Goal: Communication & Community: Ask a question

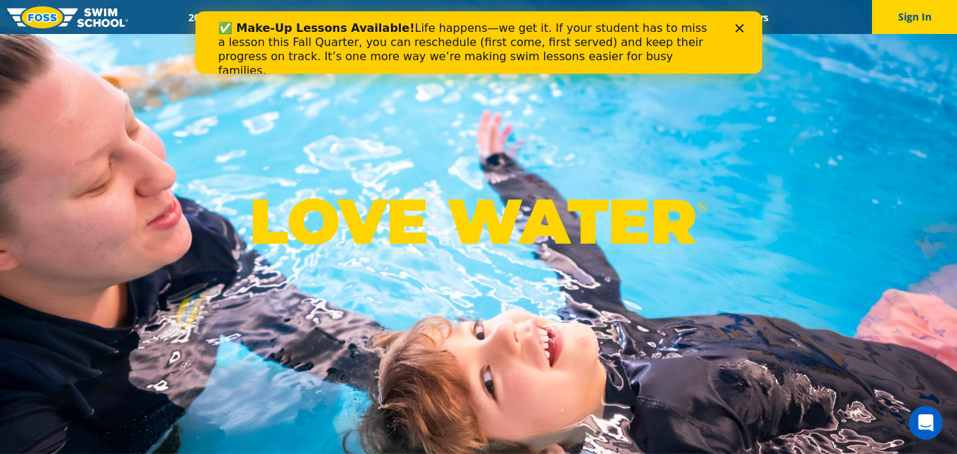
scroll to position [3578, 0]
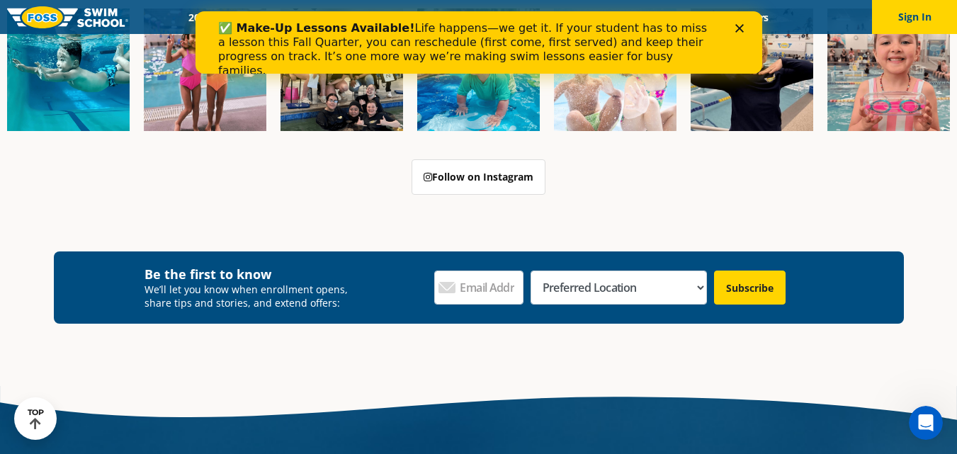
scroll to position [896, 0]
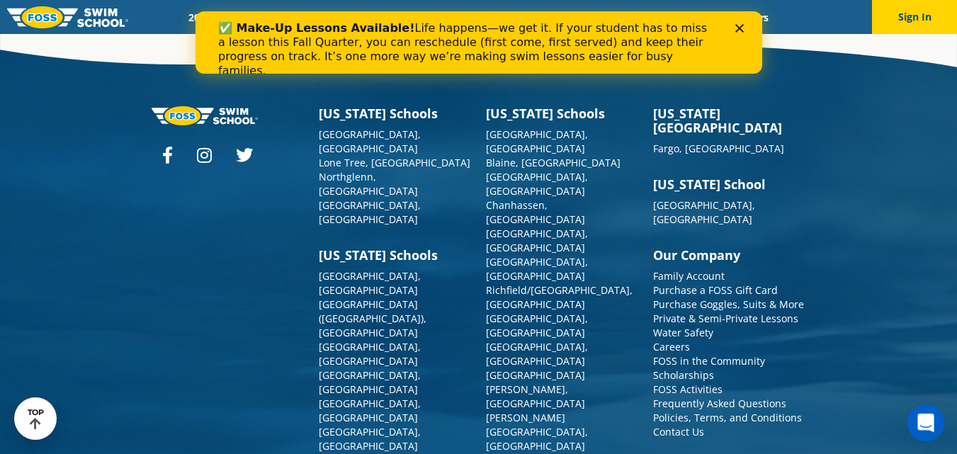
click at [922, 414] on icon "Open Intercom Messenger" at bounding box center [923, 420] width 23 height 23
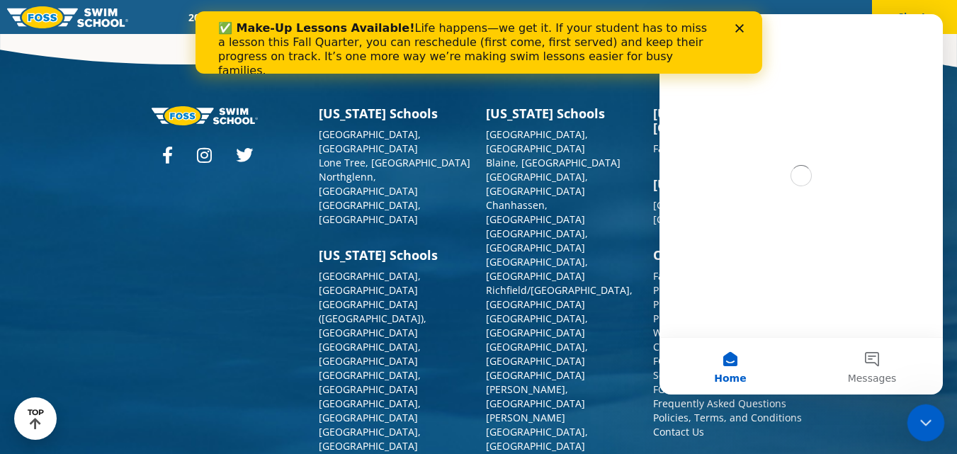
scroll to position [0, 0]
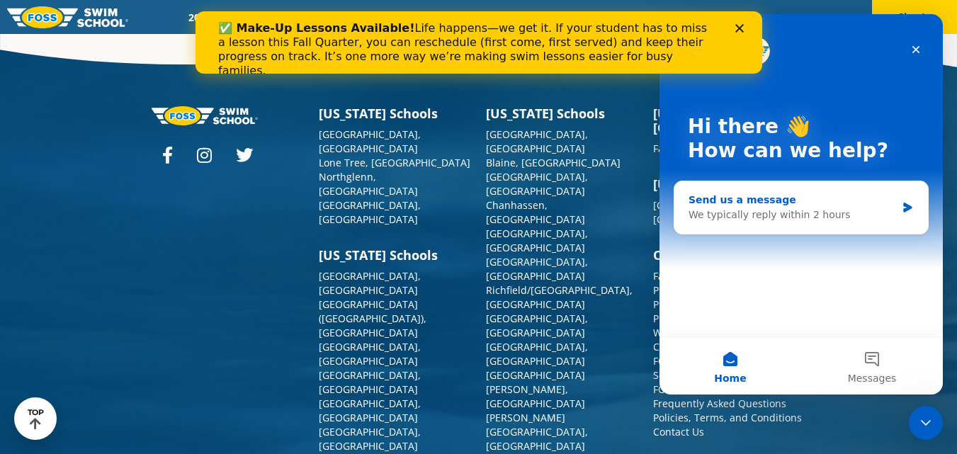
click at [806, 214] on div "We typically reply within 2 hours" at bounding box center [791, 214] width 207 height 15
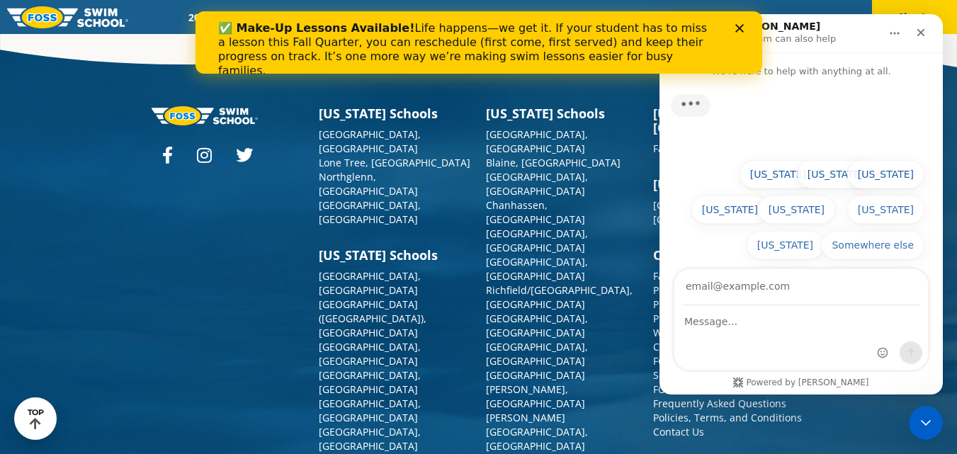
click at [765, 294] on input "Your email" at bounding box center [801, 287] width 236 height 36
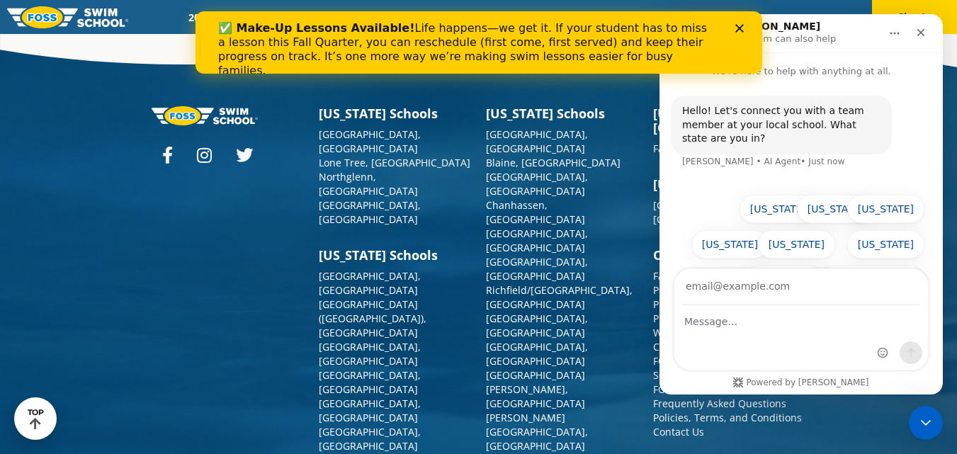
type input "[PERSON_NAME][EMAIL_ADDRESS][DOMAIN_NAME]"
click at [728, 332] on div "Intercom messenger" at bounding box center [800, 338] width 253 height 64
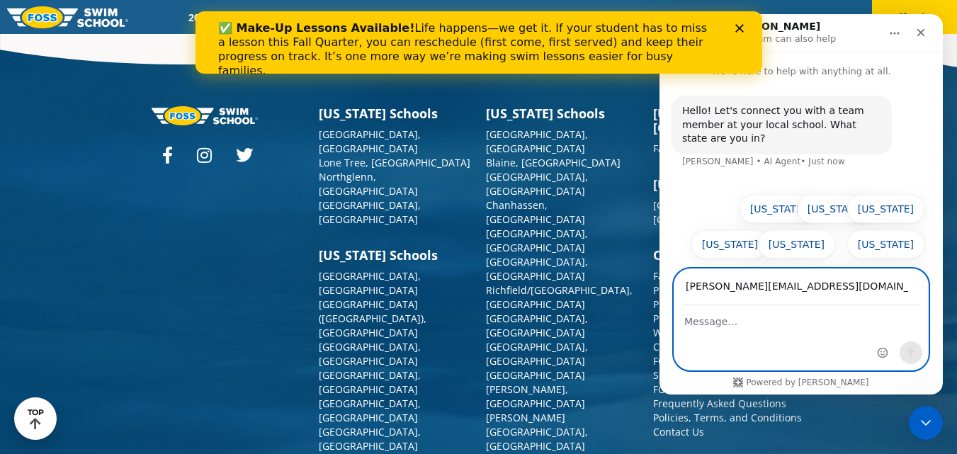
click at [742, 319] on textarea "Message…" at bounding box center [800, 318] width 253 height 24
paste textarea "Hi, I collaborate with a family-owned, experienced company in my neighborhood t…"
type textarea "Hi, I collaborate with a family-owned, experienced company in my neighborhood t…"
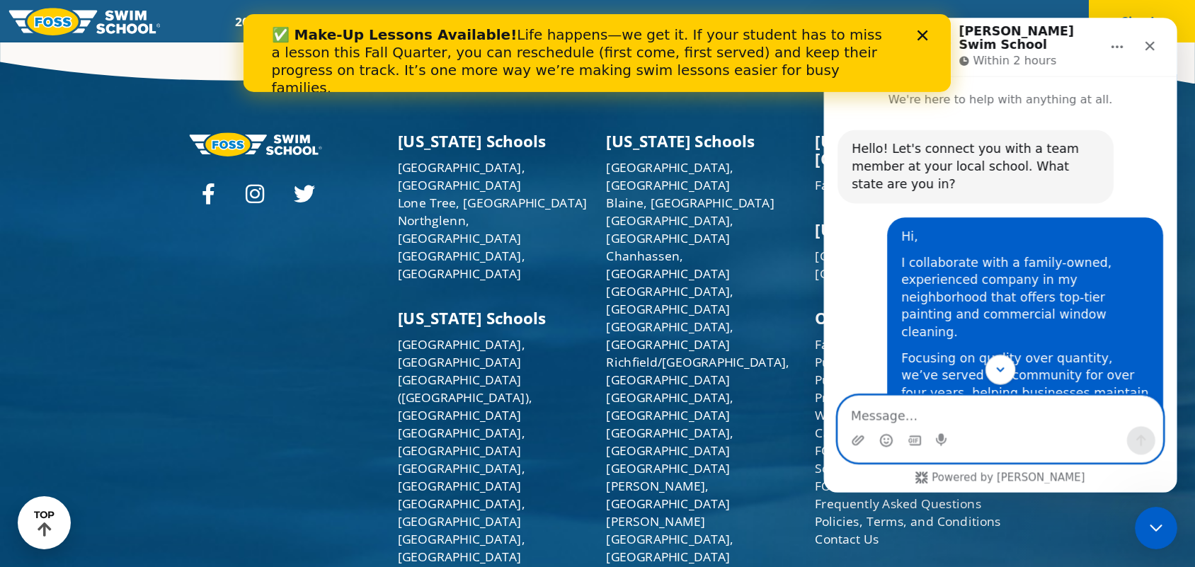
scroll to position [896, 0]
